Goal: Navigation & Orientation: Find specific page/section

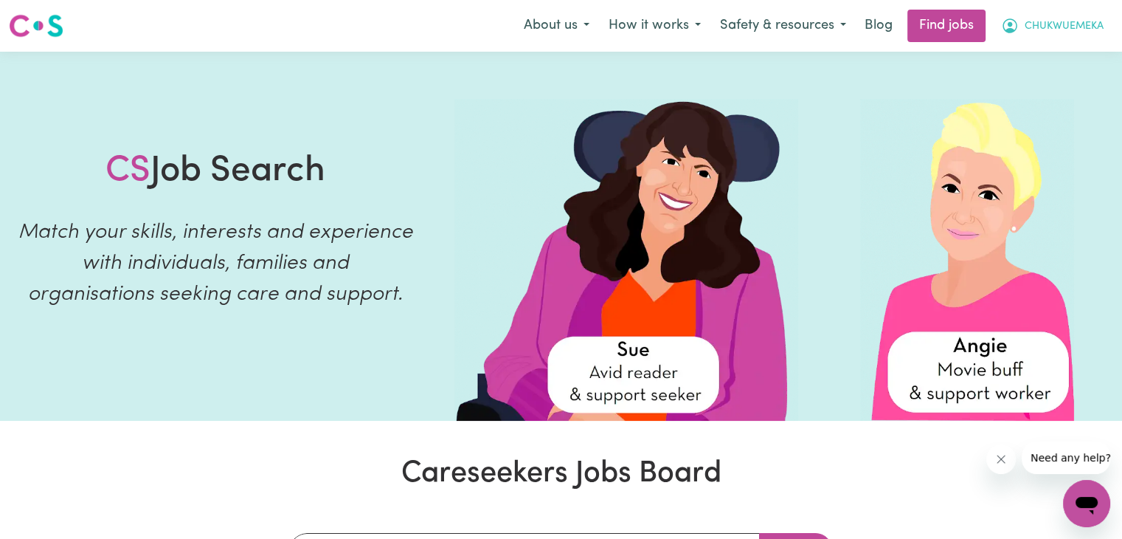
click at [1054, 21] on span "CHUKWUEMEKA" at bounding box center [1064, 26] width 79 height 16
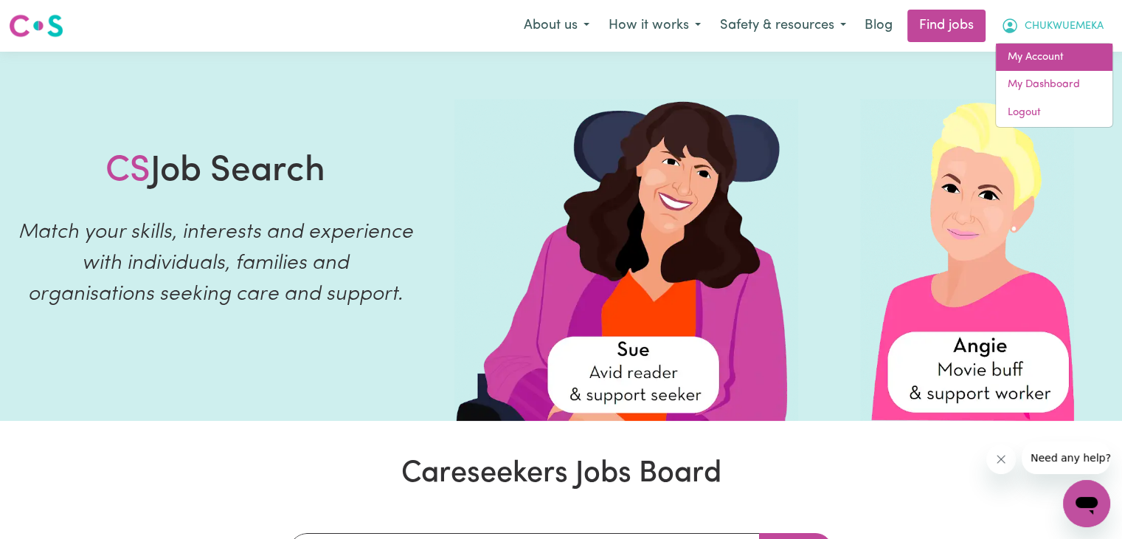
click at [999, 45] on link "My Account" at bounding box center [1054, 58] width 117 height 28
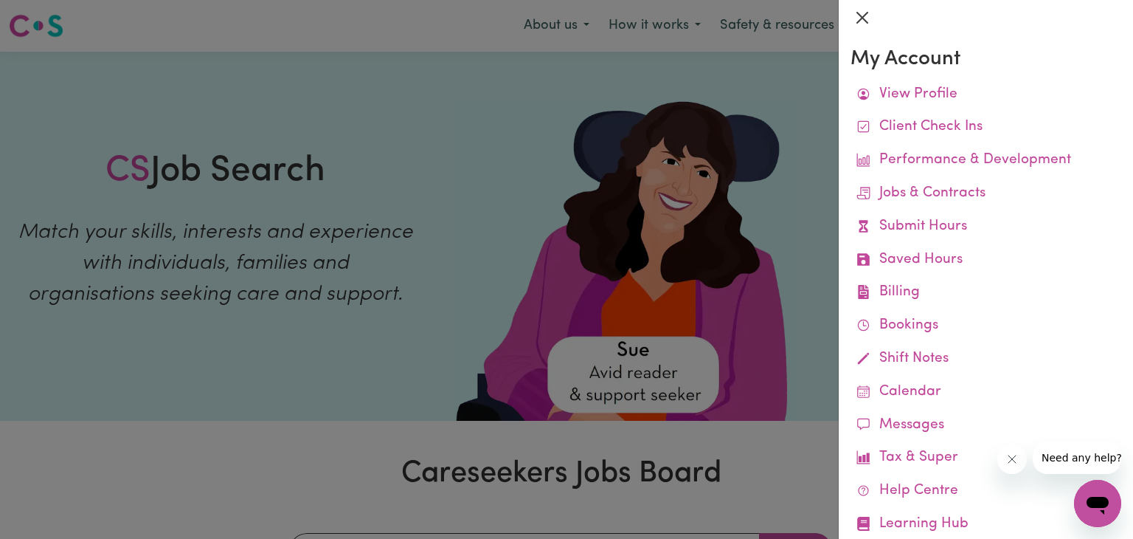
drag, startPoint x: 694, startPoint y: 121, endPoint x: 859, endPoint y: 21, distance: 193.3
click at [859, 21] on button "Close" at bounding box center [863, 18] width 24 height 24
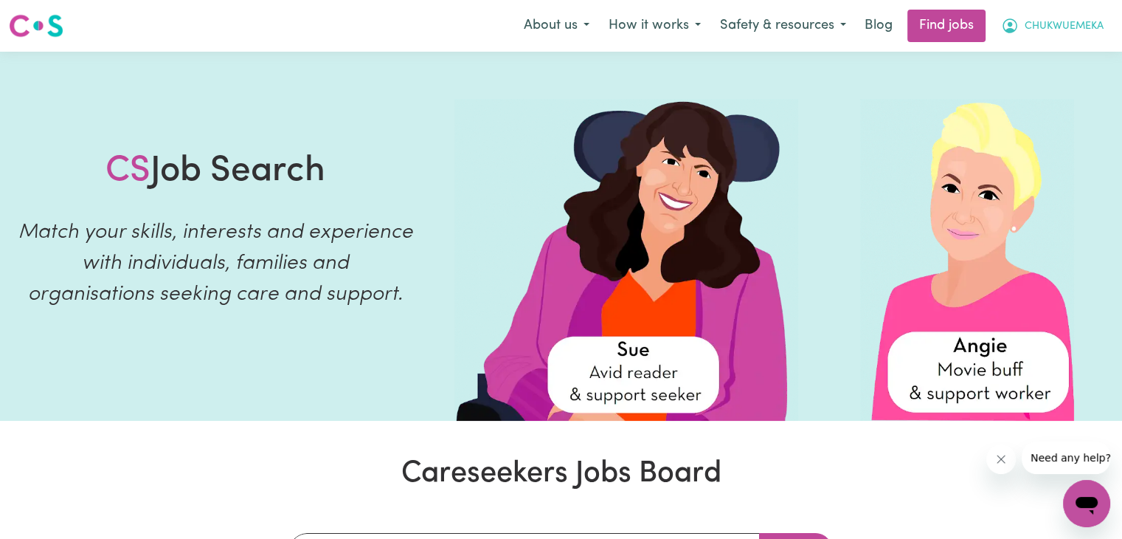
click at [1028, 27] on span "CHUKWUEMEKA" at bounding box center [1064, 26] width 79 height 16
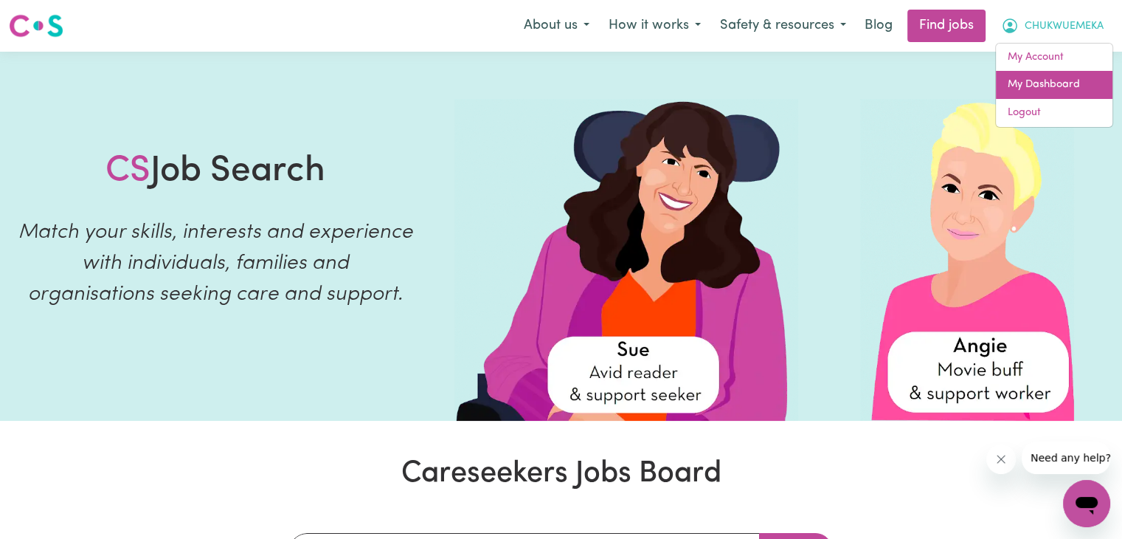
click at [1006, 80] on link "My Dashboard" at bounding box center [1054, 85] width 117 height 28
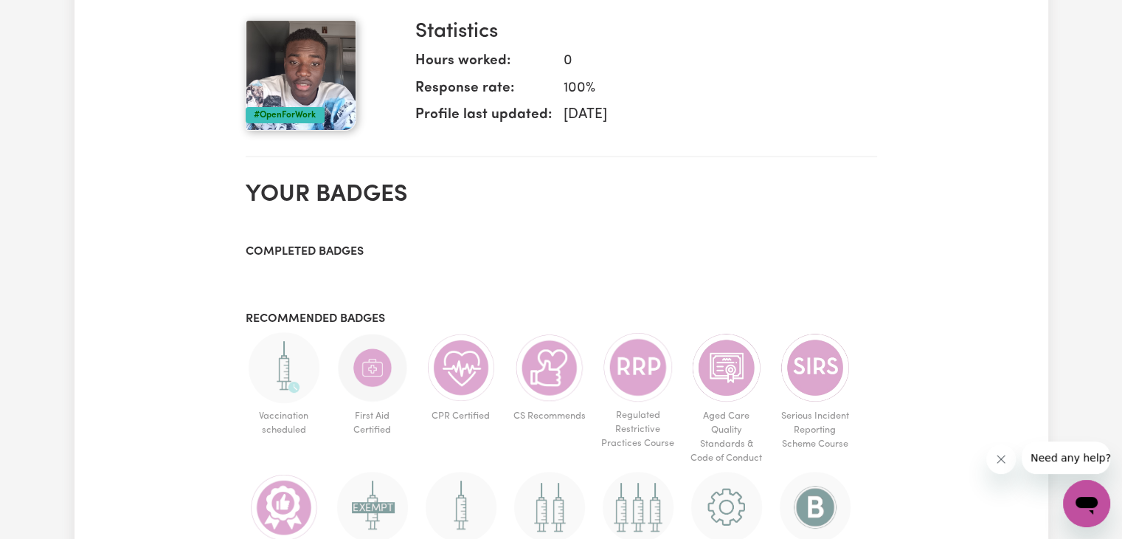
scroll to position [459, 0]
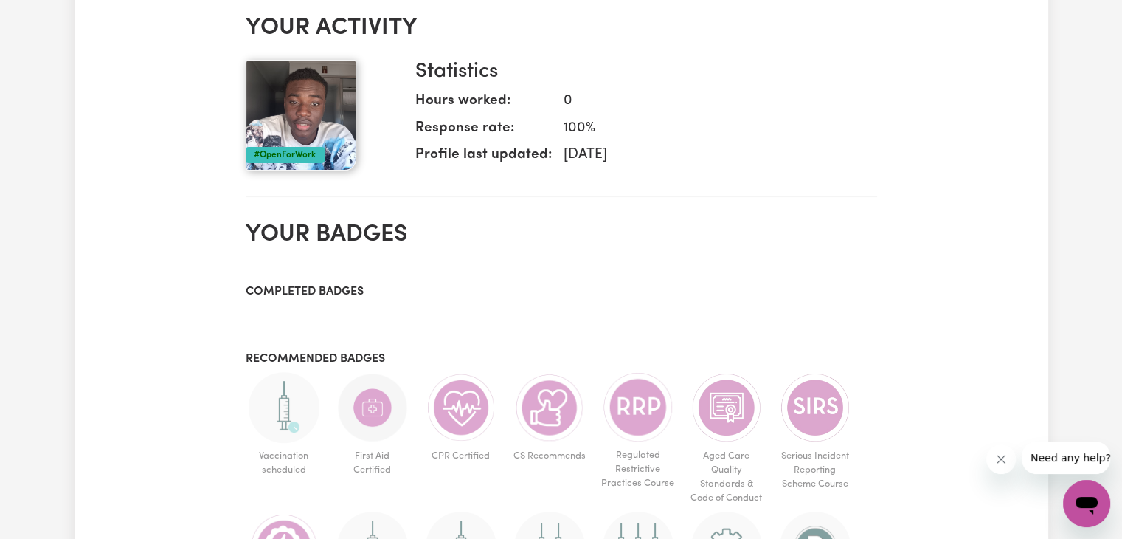
click at [502, 334] on section "Recommended badges Vaccination scheduled First Aid Certified CPR Certified CS R…" at bounding box center [562, 547] width 632 height 427
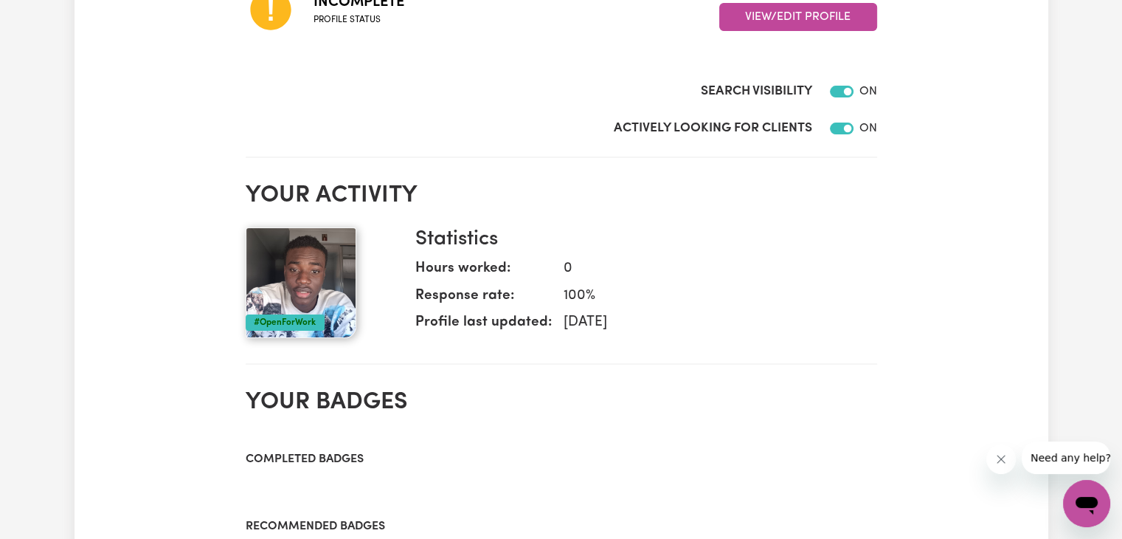
scroll to position [208, 0]
